Goal: Task Accomplishment & Management: Manage account settings

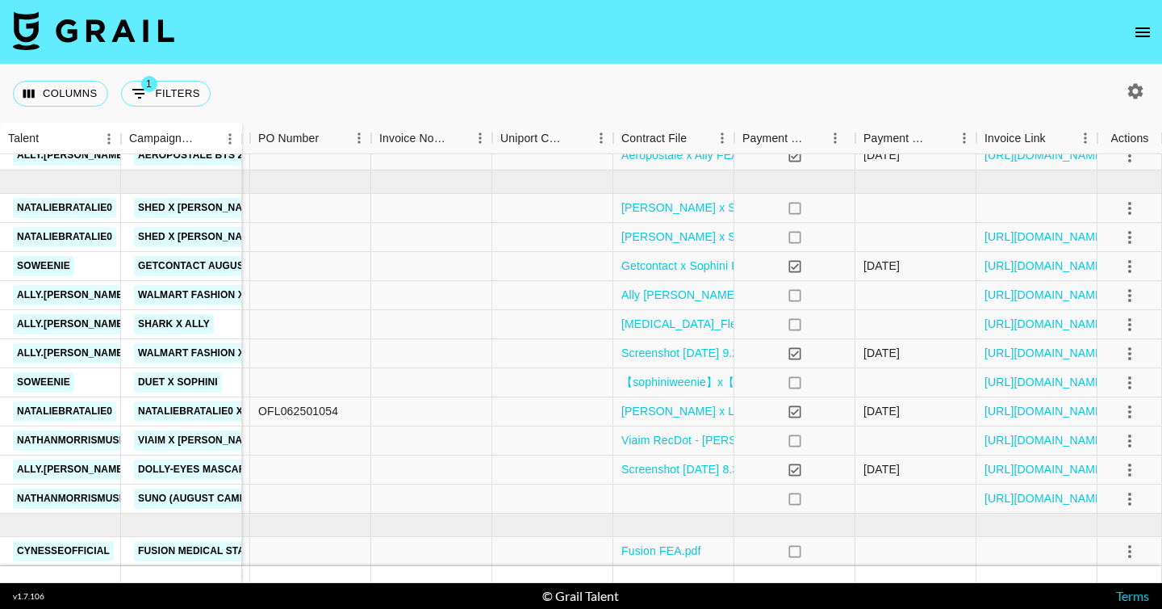
scroll to position [413, 1638]
click at [1048, 322] on link "https://in.xero.com/TtppzIClmo9S7PkdoESg5bFhhLbrznt8jL8MZAnF" at bounding box center [1046, 324] width 122 height 16
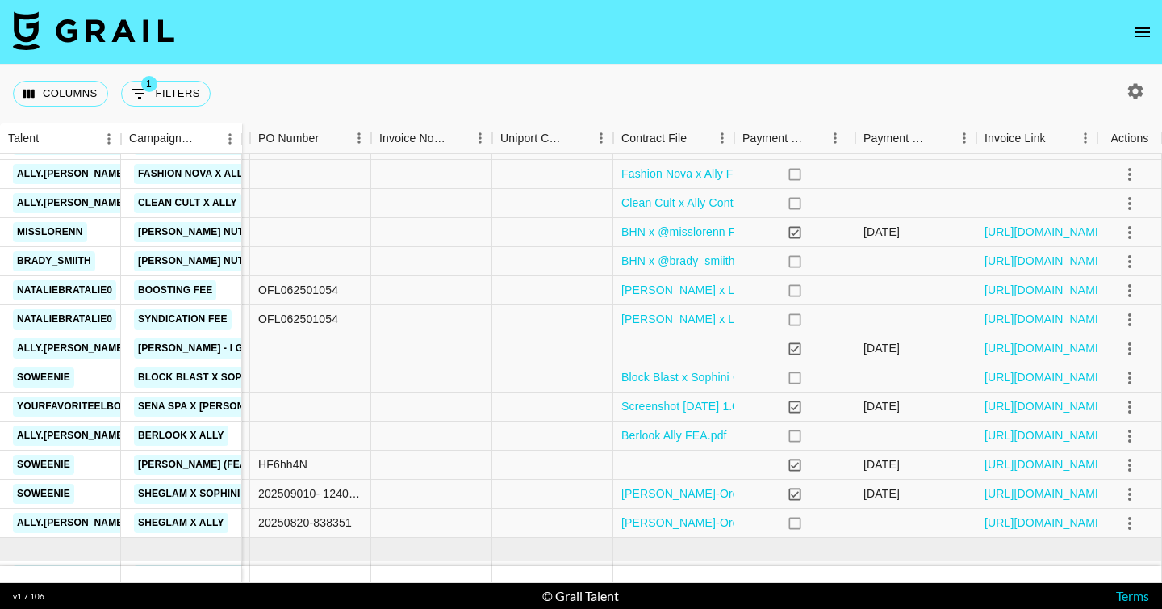
scroll to position [850, 1638]
click at [993, 437] on link "https://in.xero.com/gt87NfzMDylyeXz0TQVRYdzWygE17S5UrzBvh1kv" at bounding box center [1046, 434] width 122 height 16
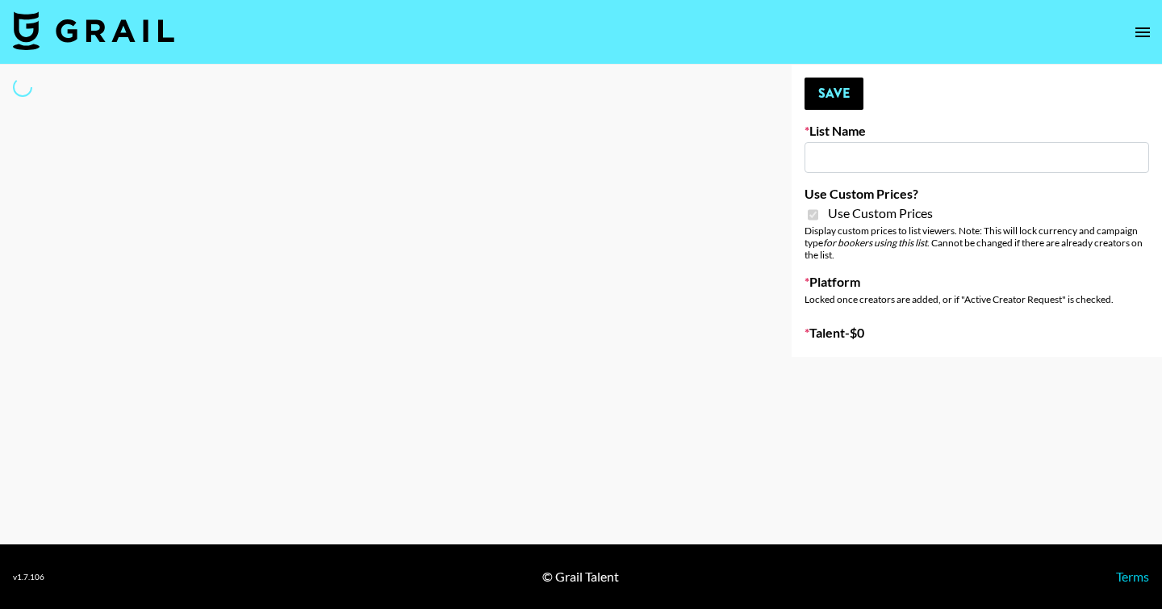
type input "Twodots ([DATE])"
checkbox input "true"
select select "Brand"
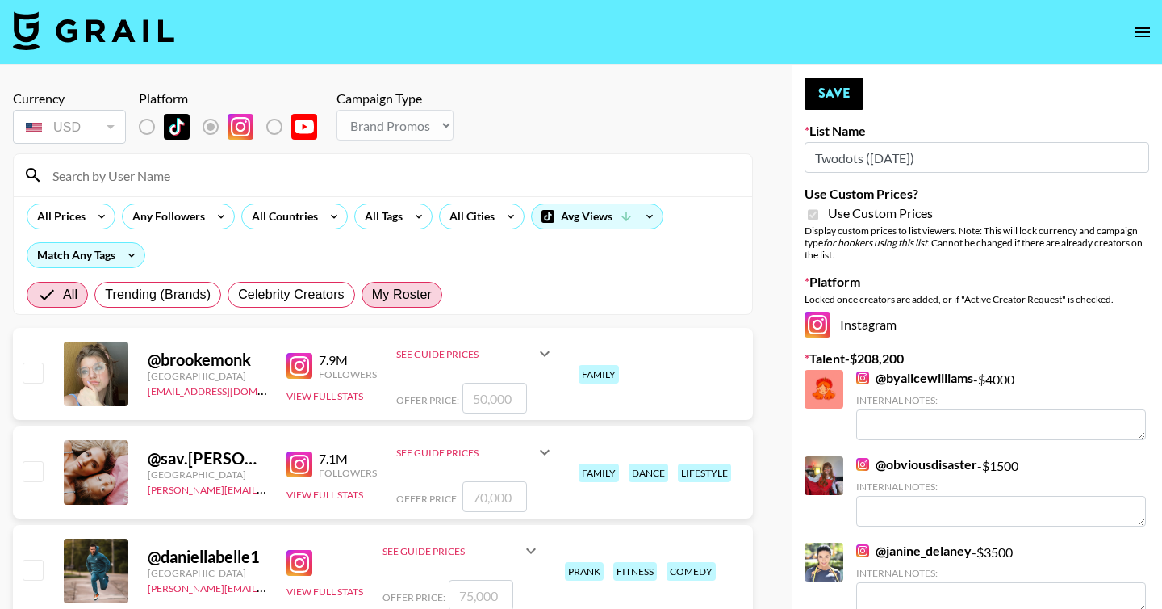
click at [418, 303] on span "My Roster" at bounding box center [402, 294] width 60 height 19
click at [372, 295] on input "My Roster" at bounding box center [372, 295] width 0 height 0
radio input "true"
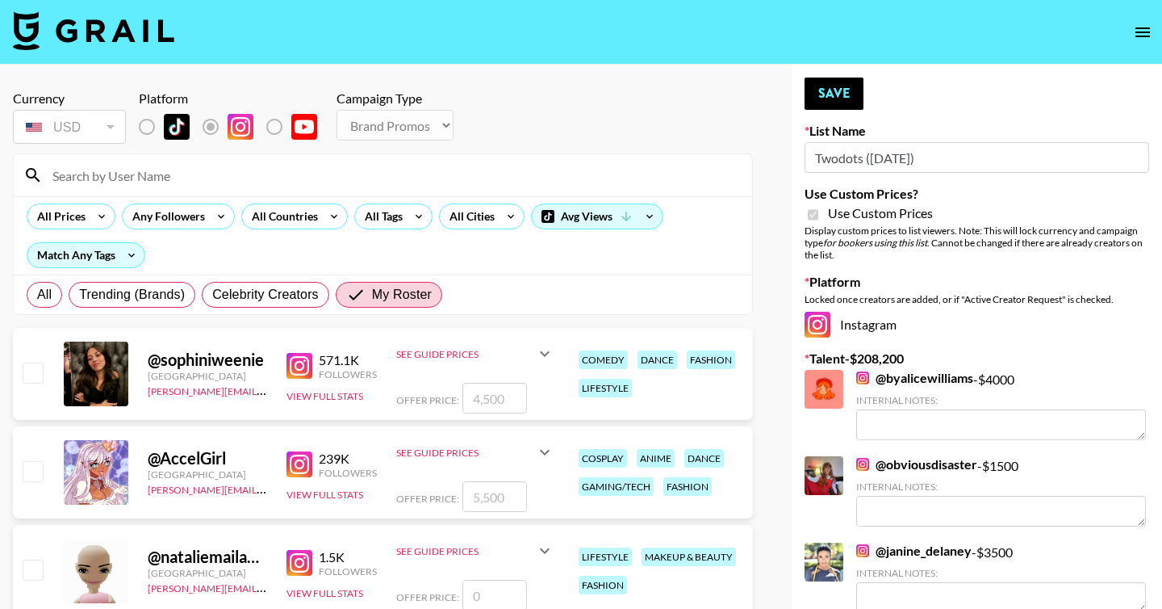
click at [32, 362] on input "checkbox" at bounding box center [32, 371] width 19 height 19
checkbox input "true"
type input "4500"
click at [498, 399] on input "4500" at bounding box center [494, 398] width 65 height 31
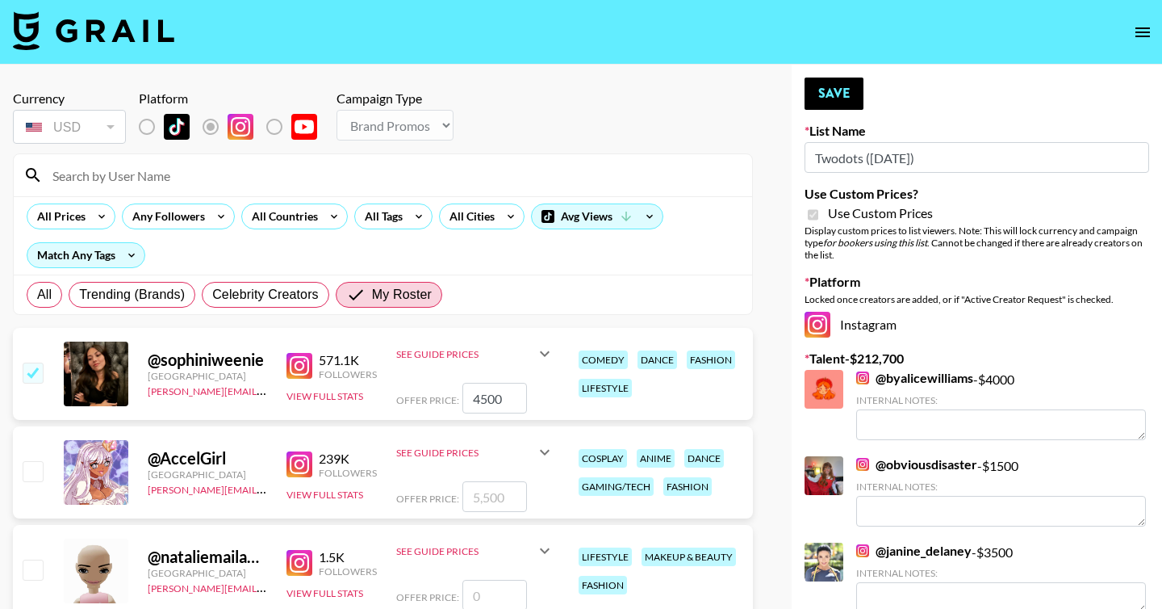
click at [846, 92] on button "Save" at bounding box center [834, 93] width 59 height 32
